Goal: Information Seeking & Learning: Learn about a topic

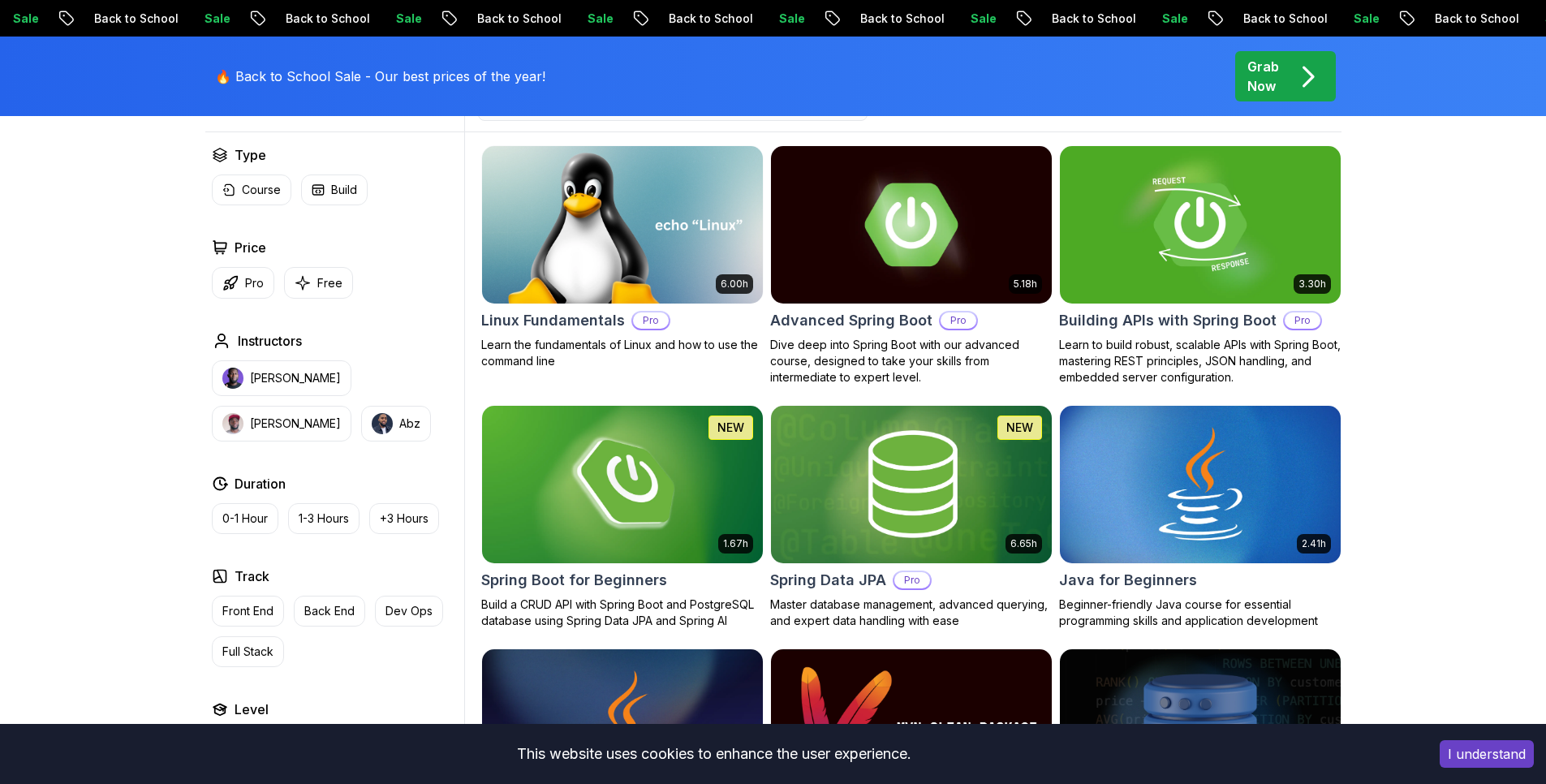
scroll to position [475, 0]
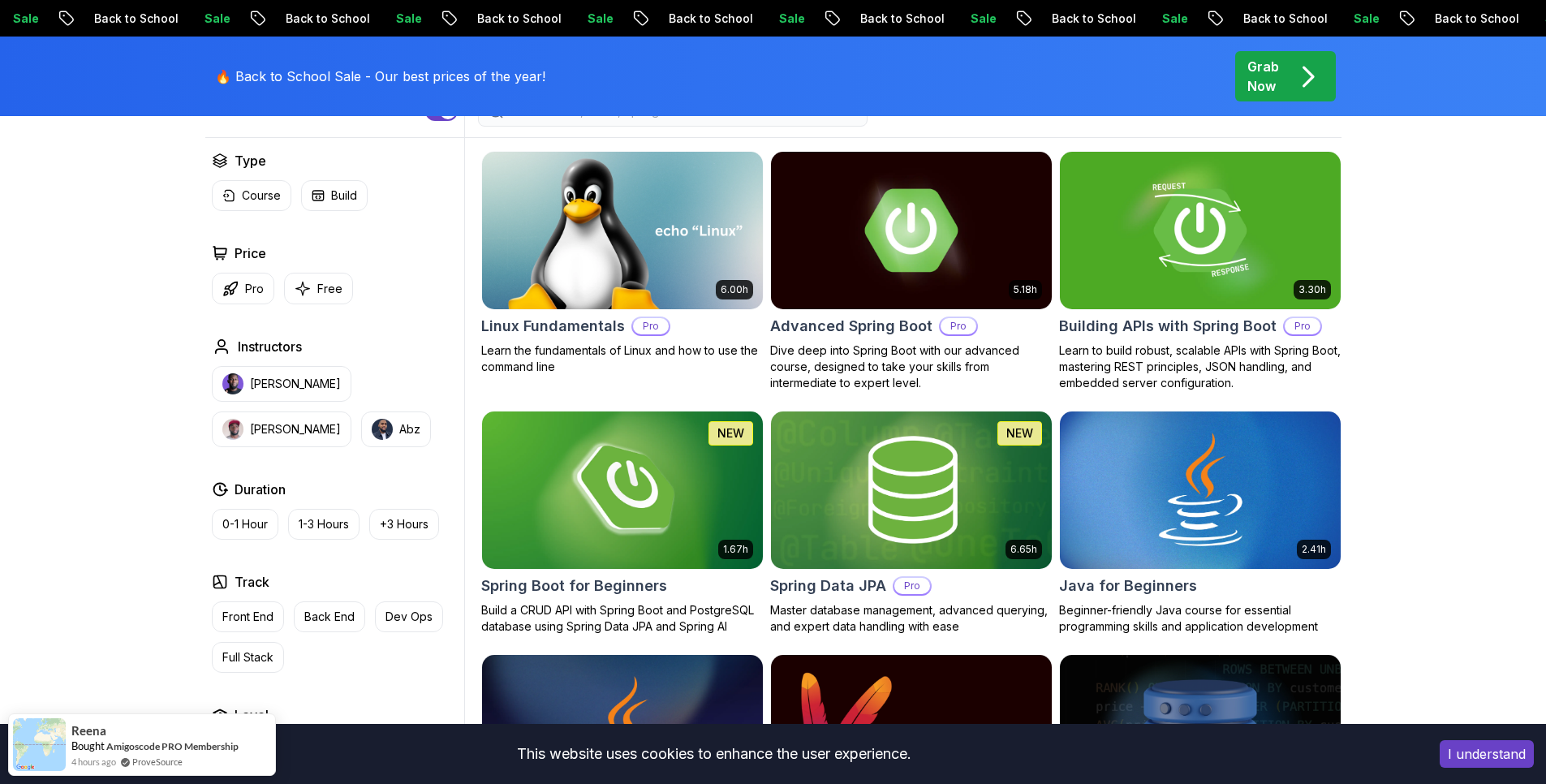
click at [1264, 463] on img at bounding box center [1200, 489] width 295 height 165
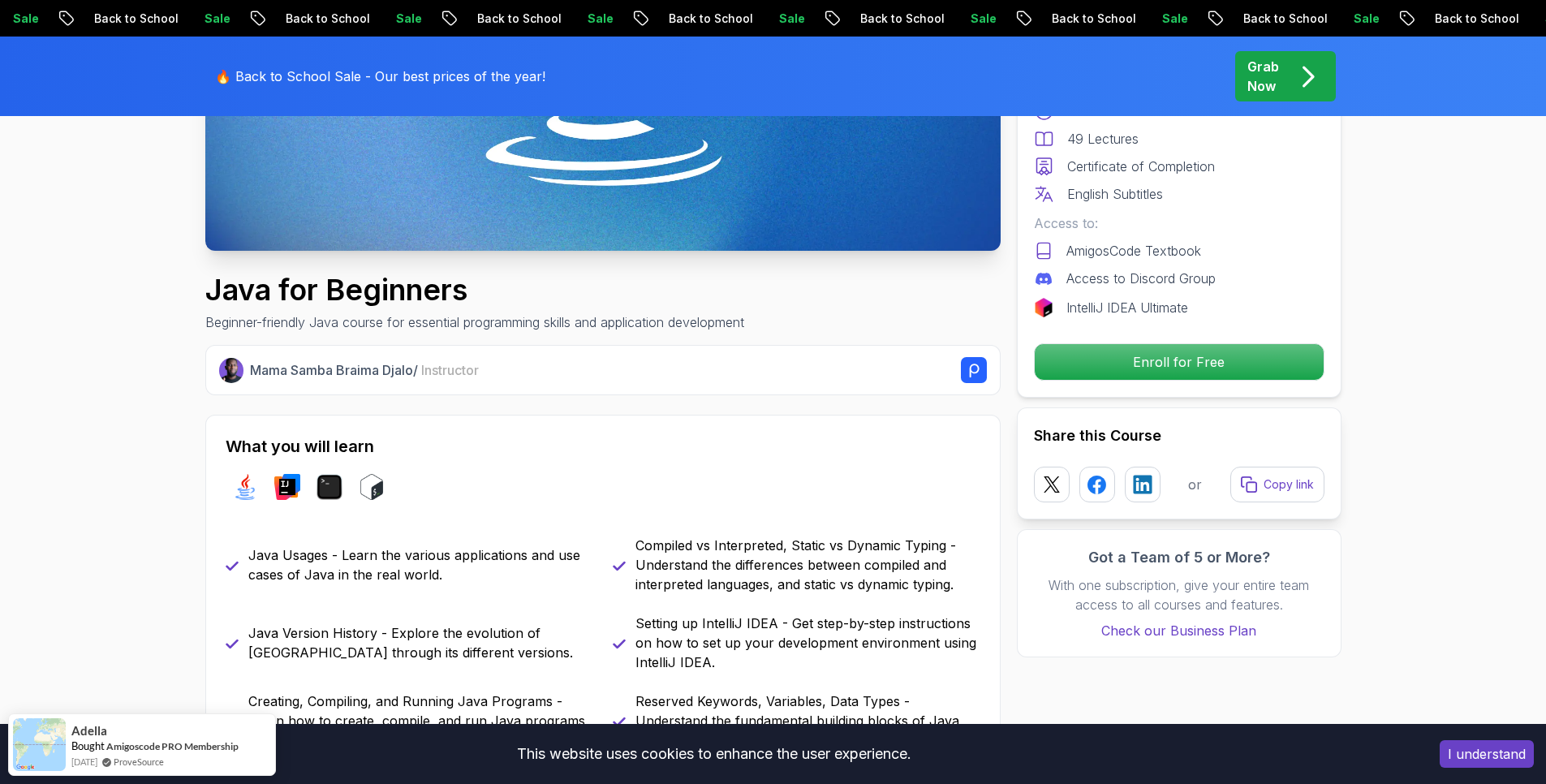
scroll to position [332, 0]
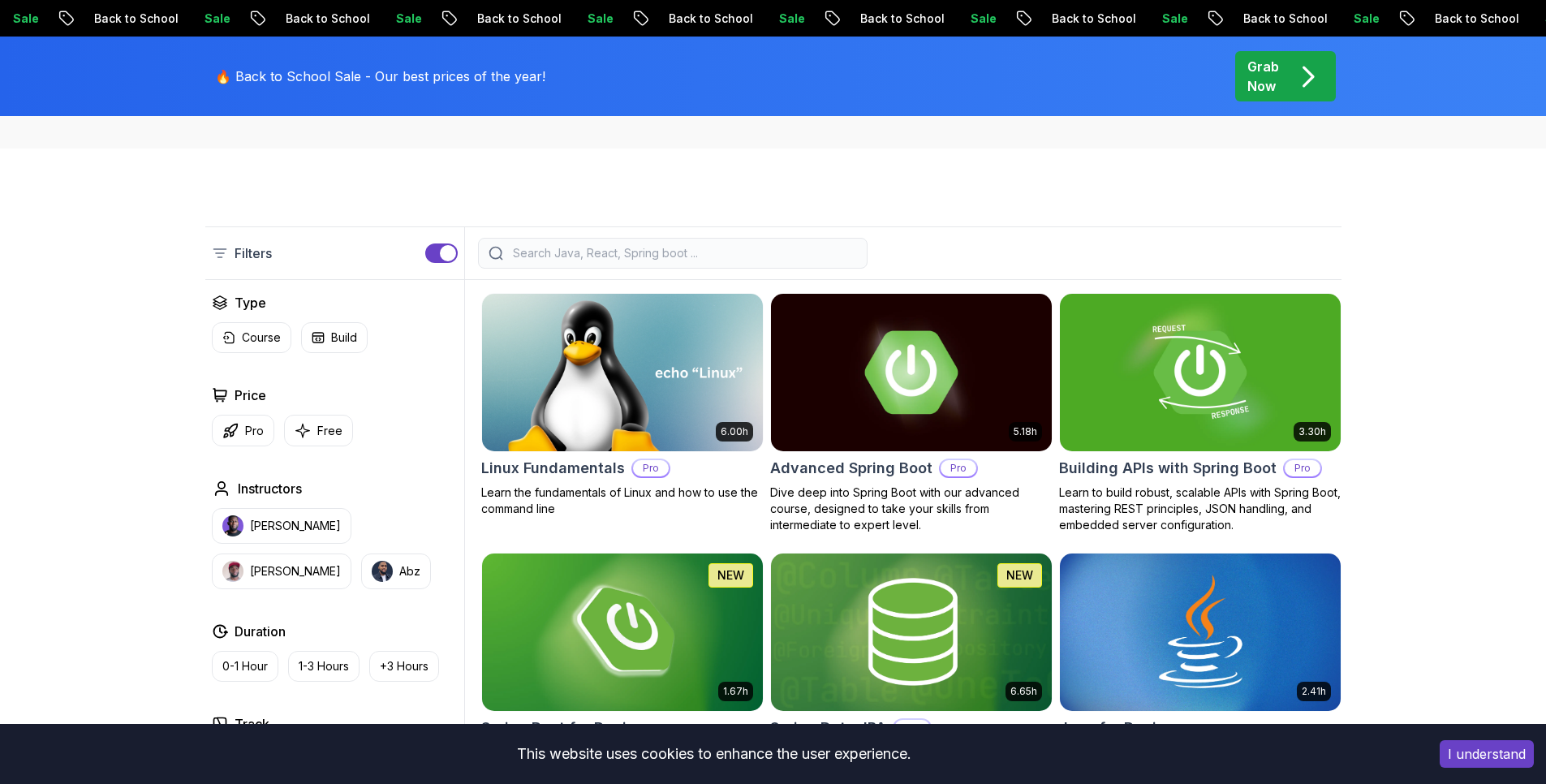
scroll to position [475, 0]
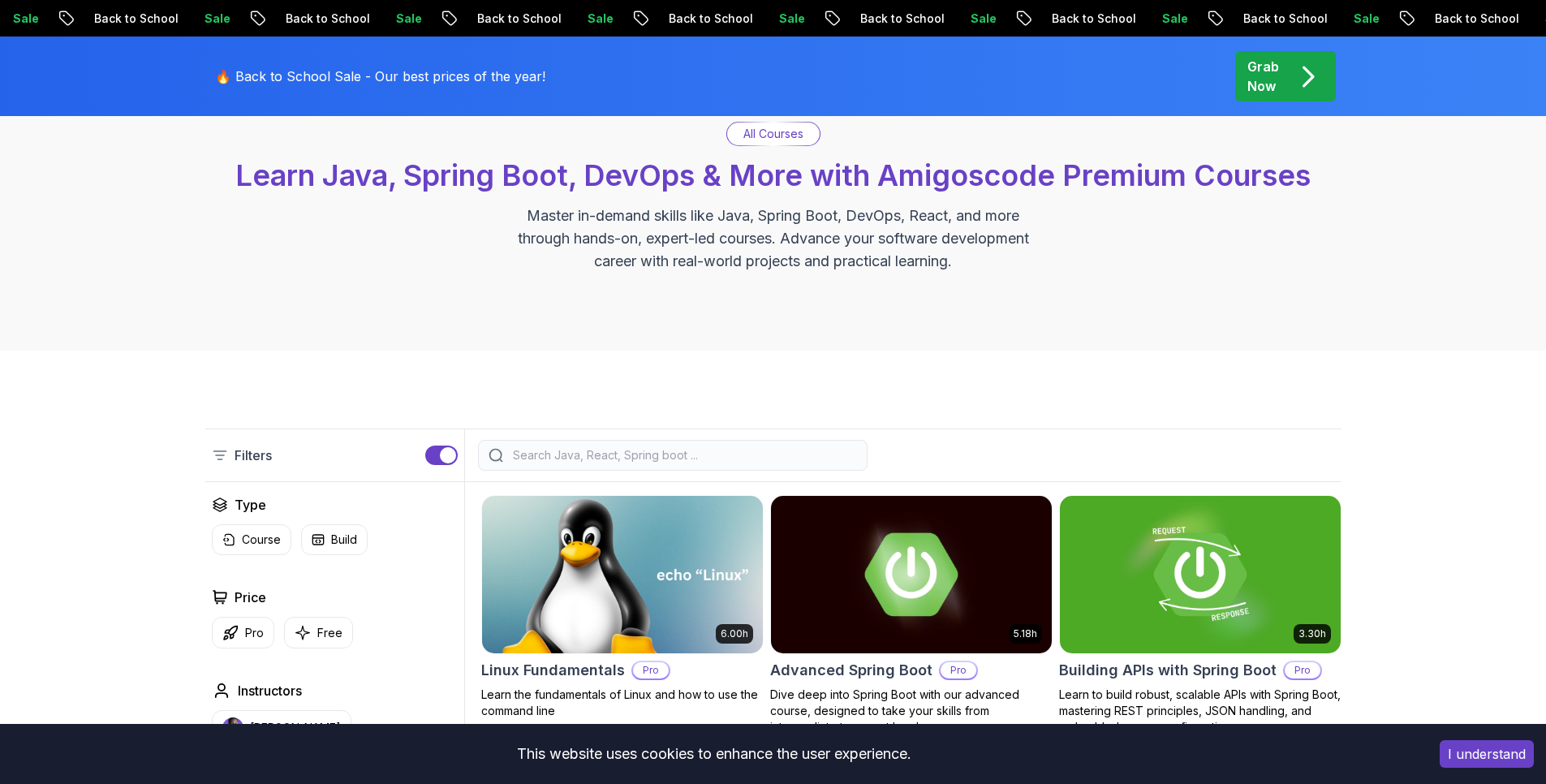
scroll to position [0, 0]
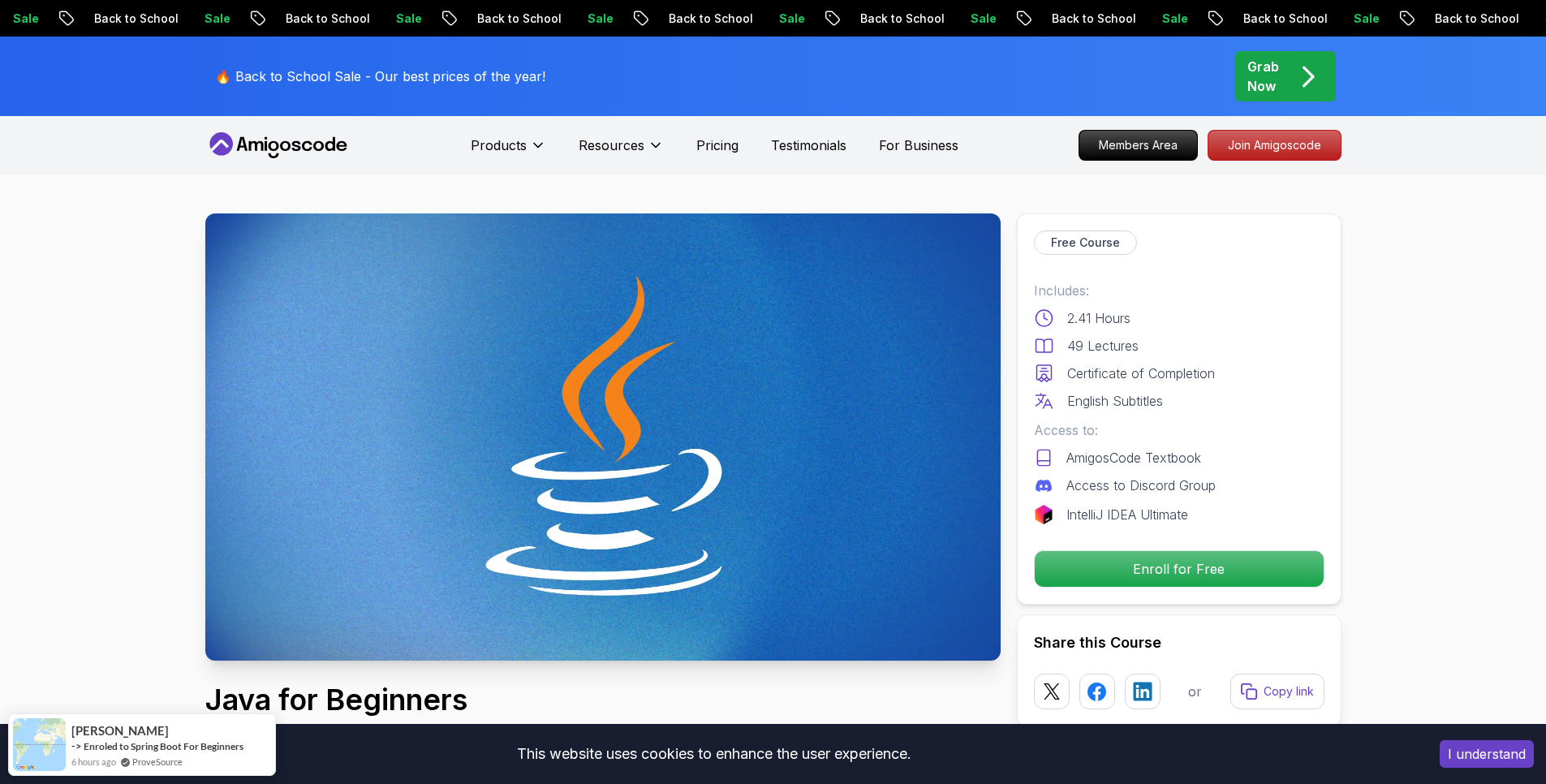
click at [1093, 243] on p "Free Course" at bounding box center [1086, 242] width 69 height 16
